Goal: Task Accomplishment & Management: Use online tool/utility

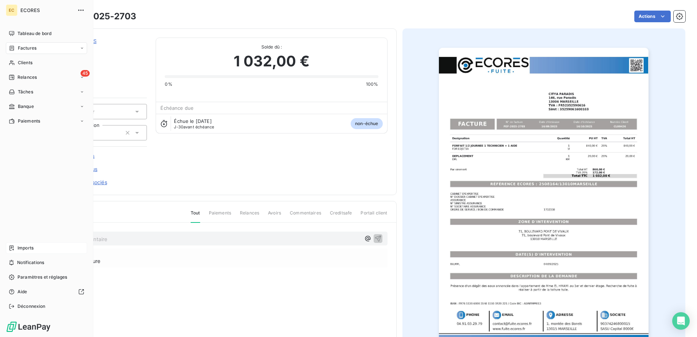
click at [33, 249] on span "Imports" at bounding box center [25, 248] width 16 height 7
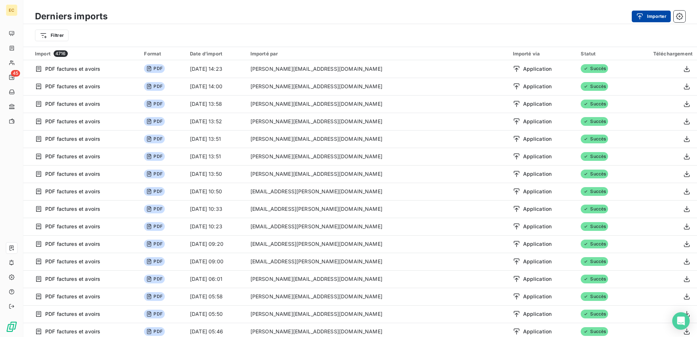
click at [645, 11] on button "Importer" at bounding box center [651, 17] width 39 height 12
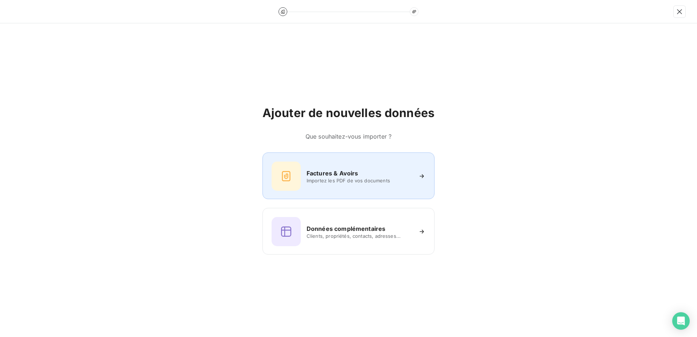
click at [383, 184] on div "Factures & Avoirs Importez les PDF de vos documents" at bounding box center [349, 175] width 154 height 29
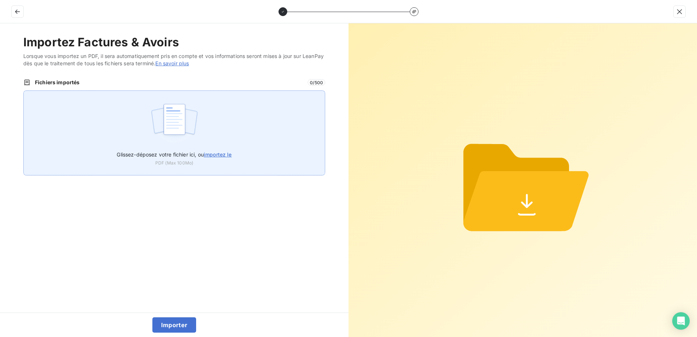
click at [191, 146] on img at bounding box center [174, 122] width 48 height 47
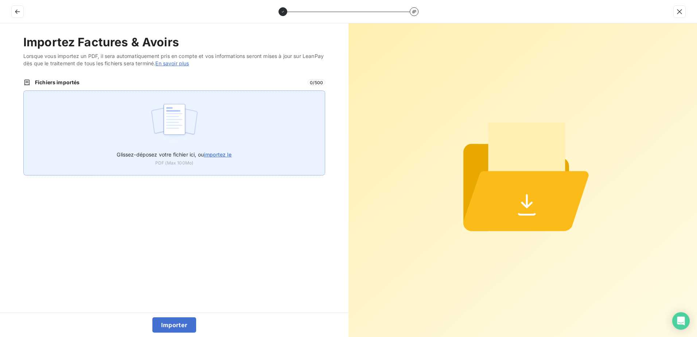
type input "C:\fakepath\FEF-2025-2704.pdf"
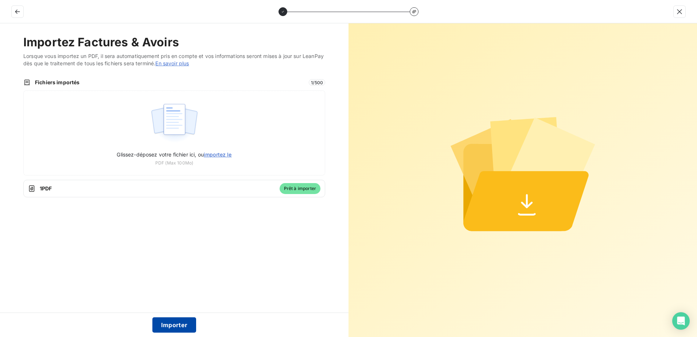
click at [181, 319] on button "Importer" at bounding box center [174, 324] width 44 height 15
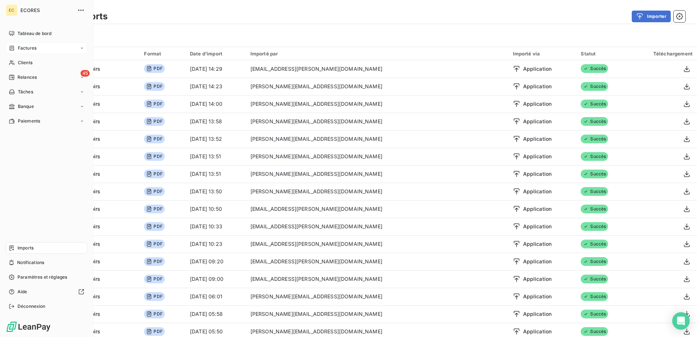
click at [16, 44] on div "Factures" at bounding box center [46, 48] width 81 height 12
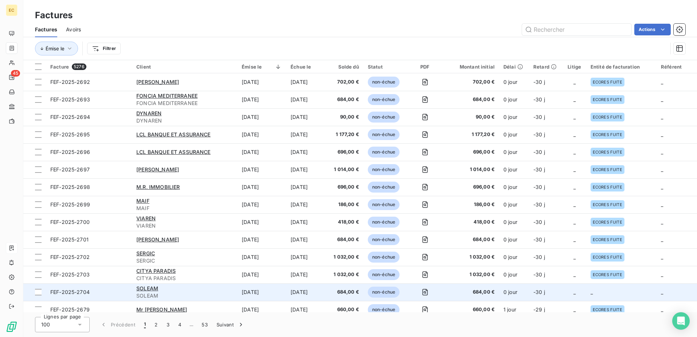
click at [571, 287] on td "_" at bounding box center [574, 291] width 23 height 17
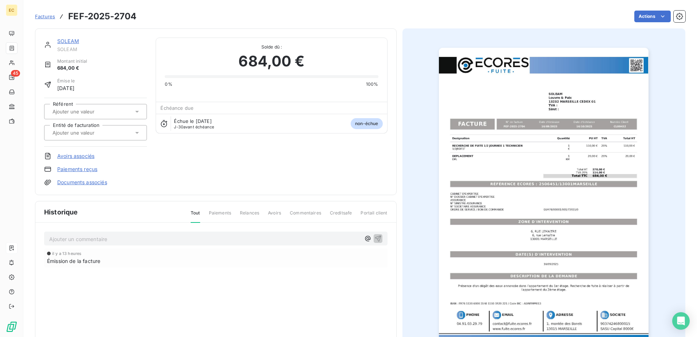
click at [78, 180] on link "Documents associés" at bounding box center [82, 182] width 50 height 7
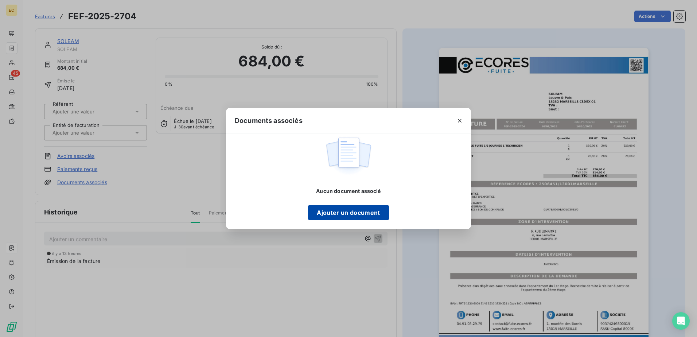
click at [354, 219] on button "Ajouter un document" at bounding box center [348, 212] width 81 height 15
click at [337, 208] on button "Ajouter un document" at bounding box center [348, 212] width 81 height 15
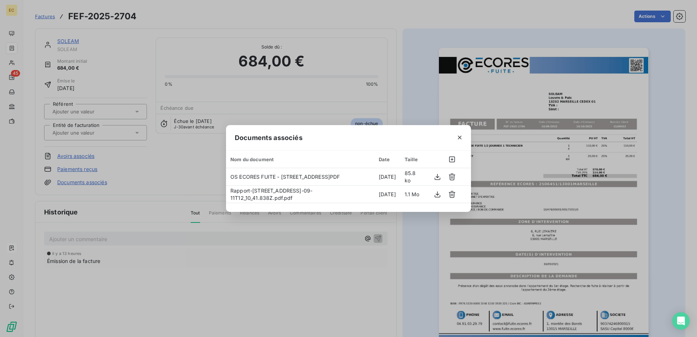
click at [91, 135] on div "Documents associés Nom du document Date Taille OS ECORES FUITE - [STREET_ADDRES…" at bounding box center [348, 168] width 697 height 337
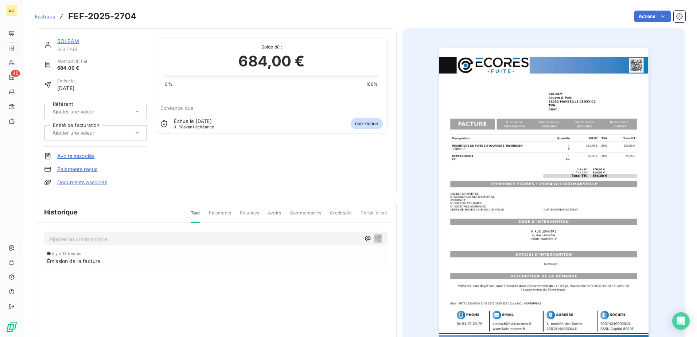
click at [91, 135] on input "text" at bounding box center [88, 132] width 73 height 7
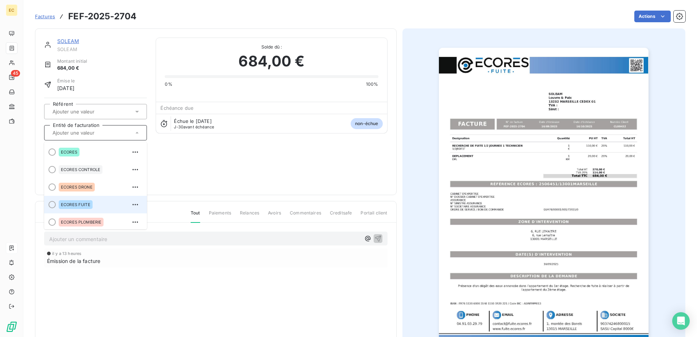
click at [87, 202] on div "ECORES FUITE" at bounding box center [76, 204] width 34 height 9
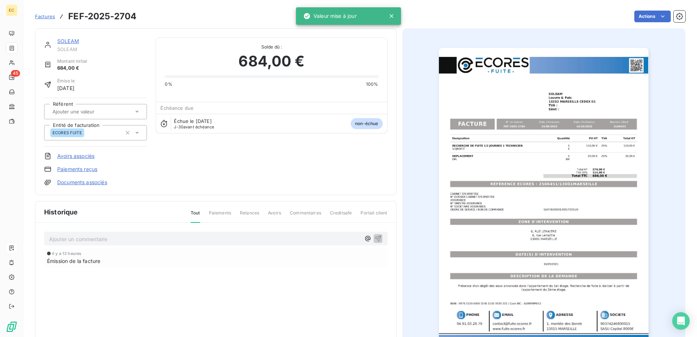
click at [73, 44] on div "SOLEAM" at bounding box center [102, 41] width 90 height 7
click at [74, 41] on link "SOLEAM" at bounding box center [68, 41] width 22 height 6
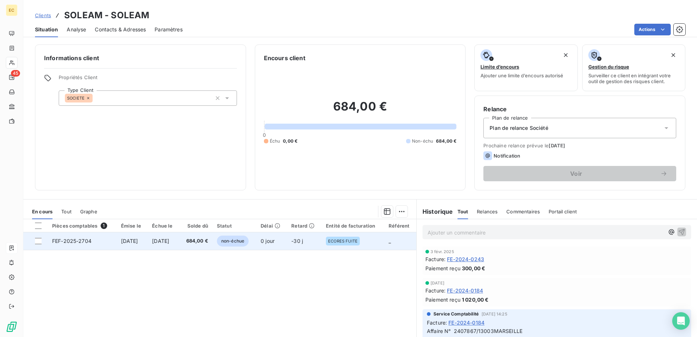
click at [103, 238] on td "FEF-2025-2704" at bounding box center [82, 240] width 69 height 17
